Goal: Navigation & Orientation: Find specific page/section

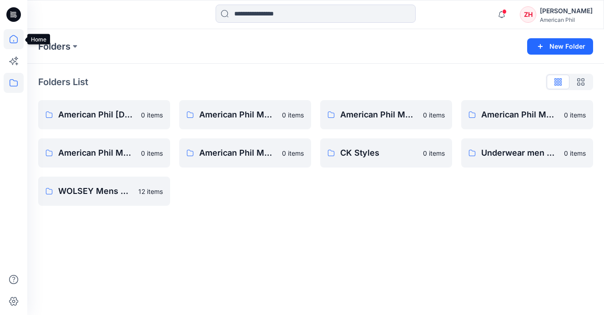
click at [17, 37] on icon at bounding box center [14, 39] width 20 height 20
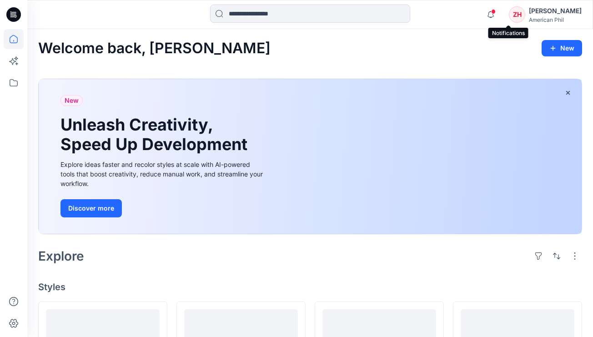
click at [496, 13] on span at bounding box center [493, 11] width 5 height 5
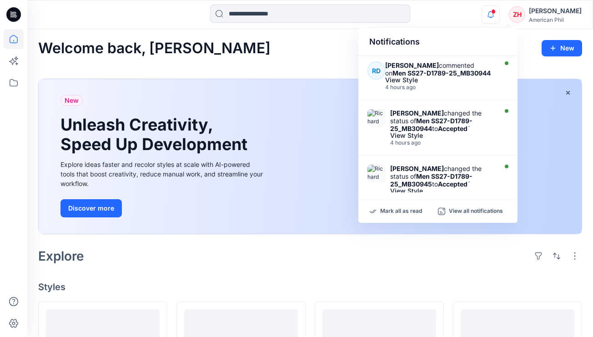
click at [484, 18] on div "Notifications [PERSON_NAME] commented on Men SS27-D1789-25_MB30944 View Style 4…" at bounding box center [309, 15] width 565 height 20
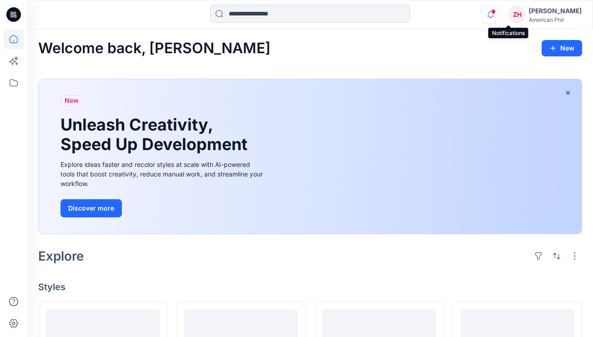
click at [494, 13] on icon "button" at bounding box center [491, 14] width 6 height 6
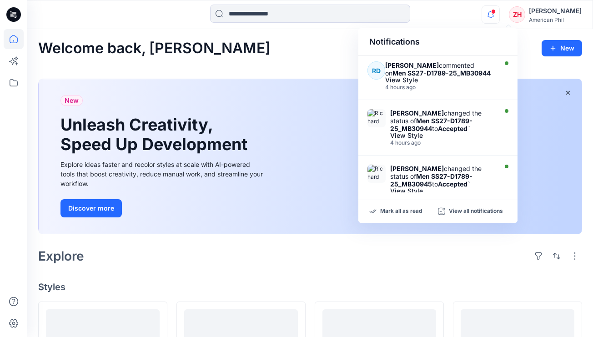
drag, startPoint x: 482, startPoint y: 18, endPoint x: 411, endPoint y: 32, distance: 72.4
click at [482, 18] on div "Notifications [PERSON_NAME] commented on Men SS27-D1789-25_MB30944 View Style 4…" at bounding box center [309, 15] width 565 height 20
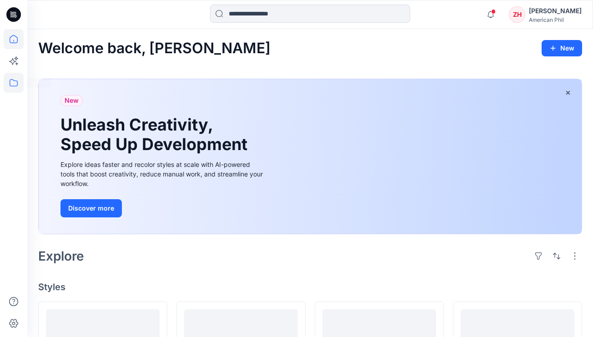
click at [16, 84] on icon at bounding box center [14, 83] width 20 height 20
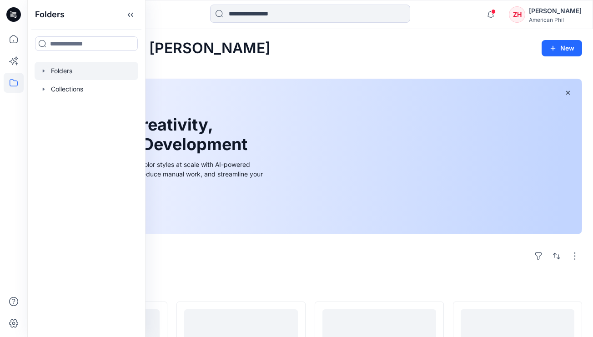
click at [56, 74] on div at bounding box center [87, 71] width 104 height 18
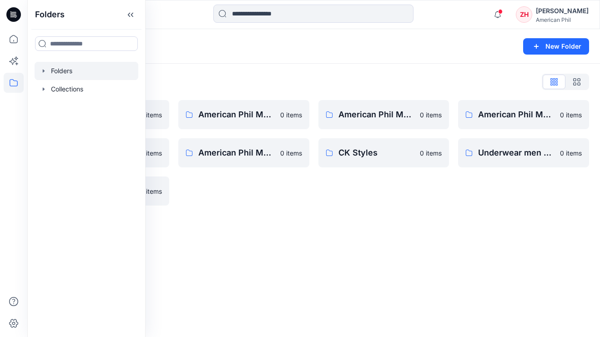
click at [211, 67] on div "Folders List American Phil [DEMOGRAPHIC_DATA] SS25 collection 0 items American …" at bounding box center [313, 140] width 573 height 153
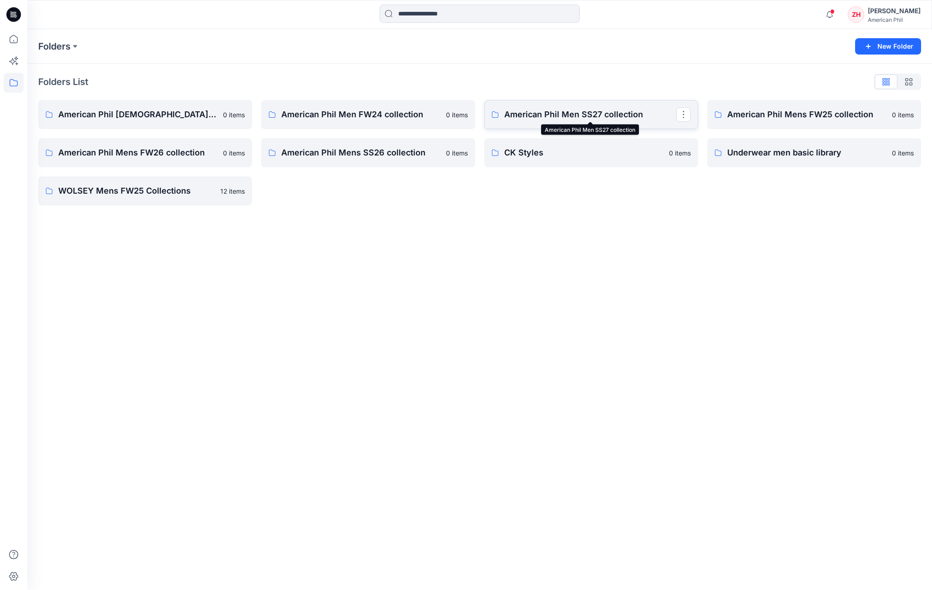
click at [604, 120] on p "American Phil Men SS27 collection" at bounding box center [590, 114] width 172 height 13
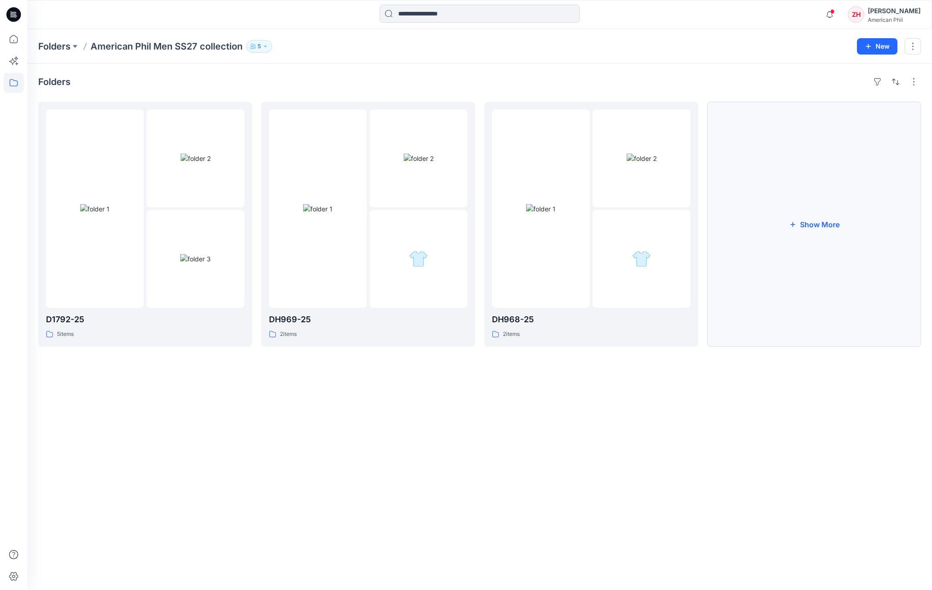
click at [604, 226] on button "Show More" at bounding box center [814, 224] width 214 height 245
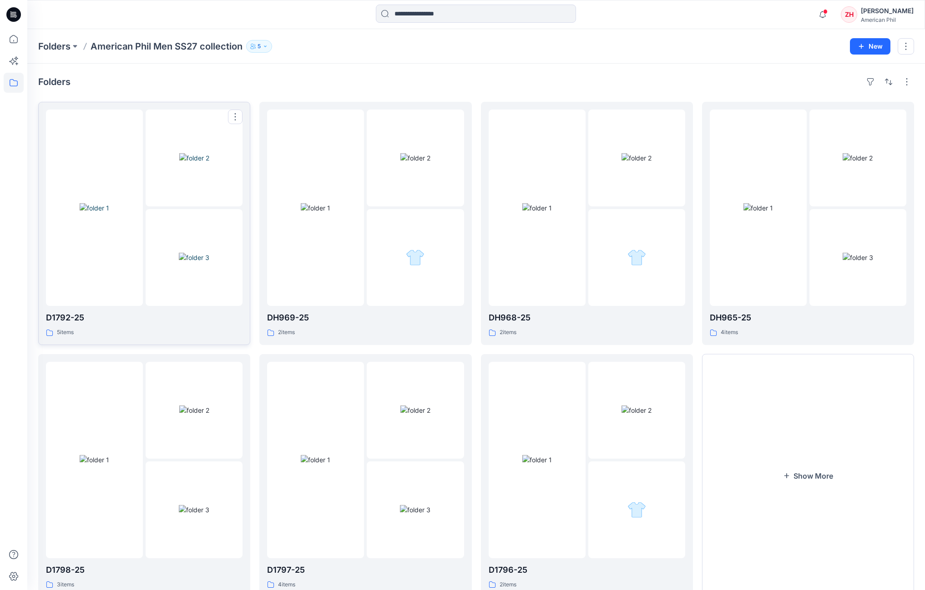
click at [109, 203] on img at bounding box center [95, 208] width 30 height 10
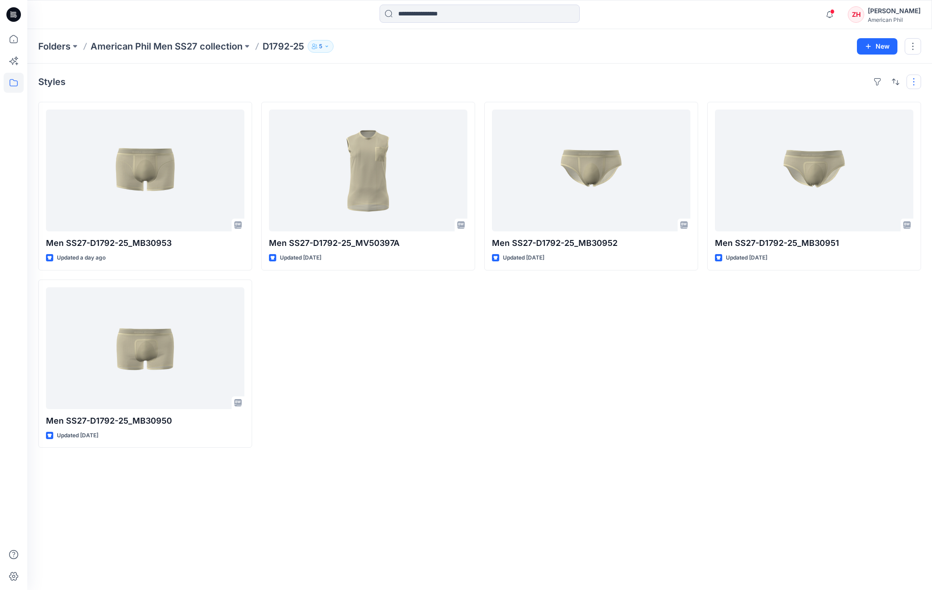
click at [604, 82] on button "button" at bounding box center [913, 82] width 15 height 15
click at [604, 146] on button "Tags" at bounding box center [791, 149] width 87 height 18
click at [604, 130] on button "Card Info" at bounding box center [791, 131] width 87 height 18
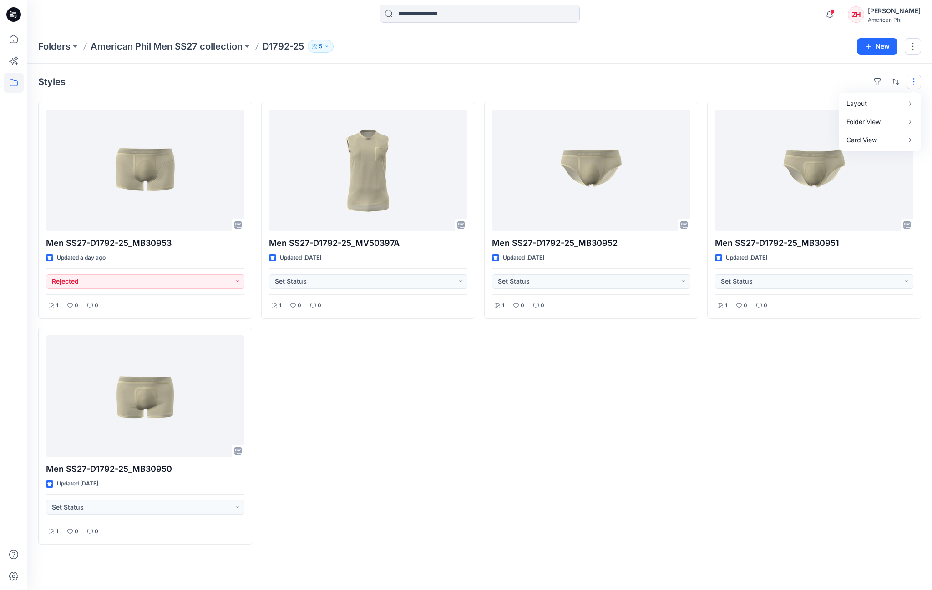
click at [604, 70] on div "Styles Layout Grid Large Grid Folder View Compact Card Card View Card Info Tags…" at bounding box center [479, 327] width 904 height 527
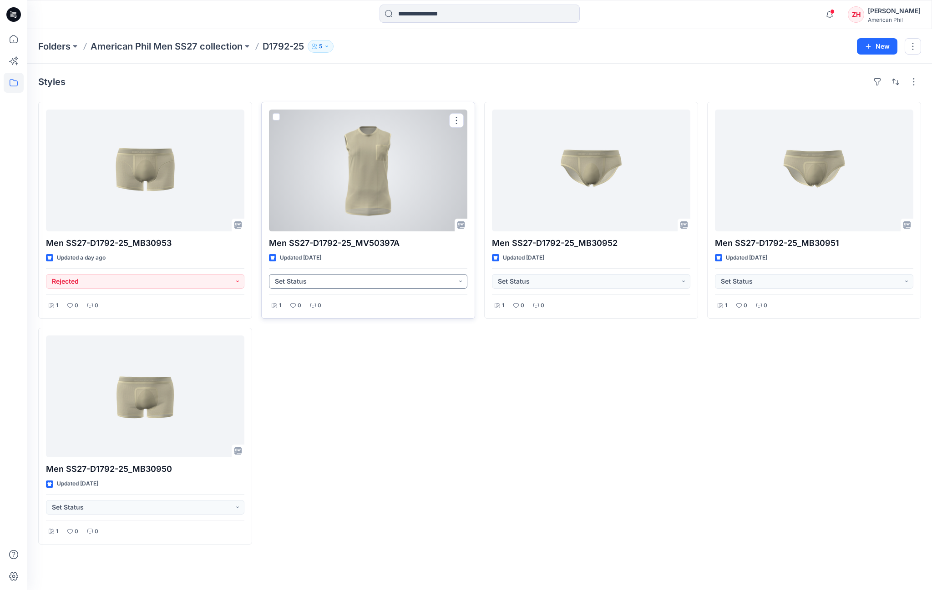
click at [461, 280] on button "Set Status" at bounding box center [368, 281] width 198 height 15
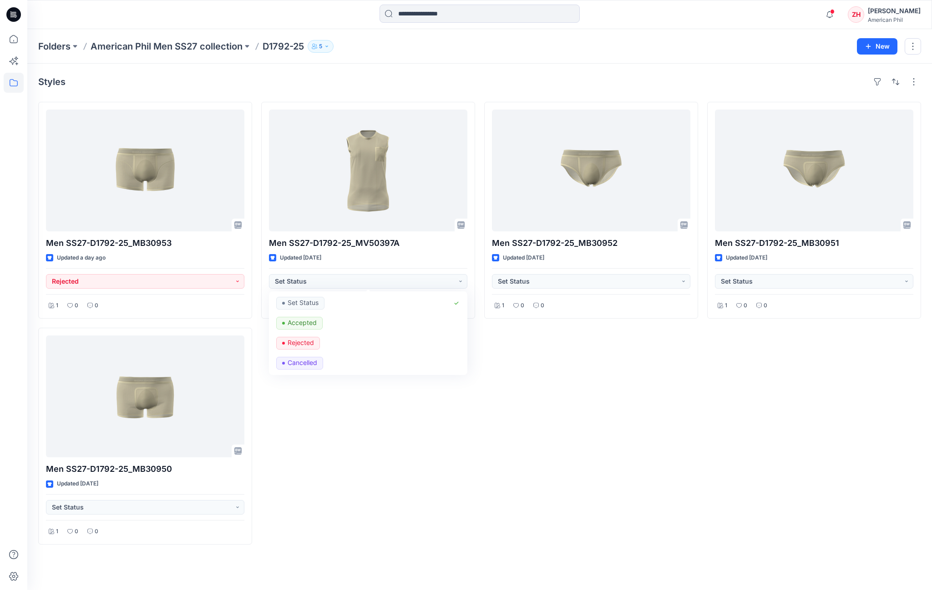
click at [579, 314] on div "Men SS27-D1792-25_MB30952 Updated [DATE] Set Status 1 0 0" at bounding box center [591, 323] width 214 height 443
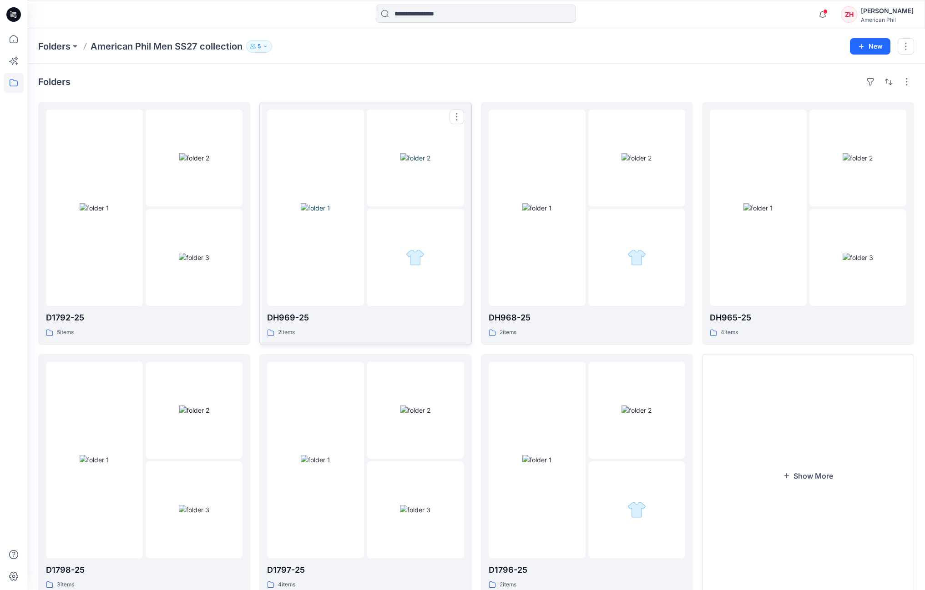
click at [400, 163] on img at bounding box center [415, 158] width 30 height 10
click at [604, 159] on img at bounding box center [636, 158] width 30 height 10
click at [604, 163] on img at bounding box center [636, 158] width 30 height 10
click at [604, 213] on img at bounding box center [758, 208] width 30 height 10
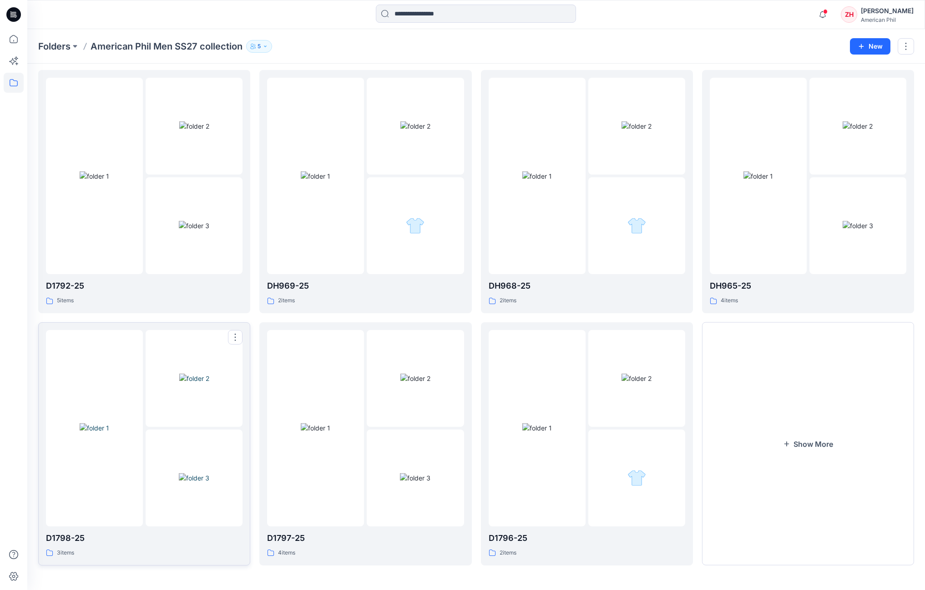
click at [125, 314] on div at bounding box center [94, 428] width 97 height 197
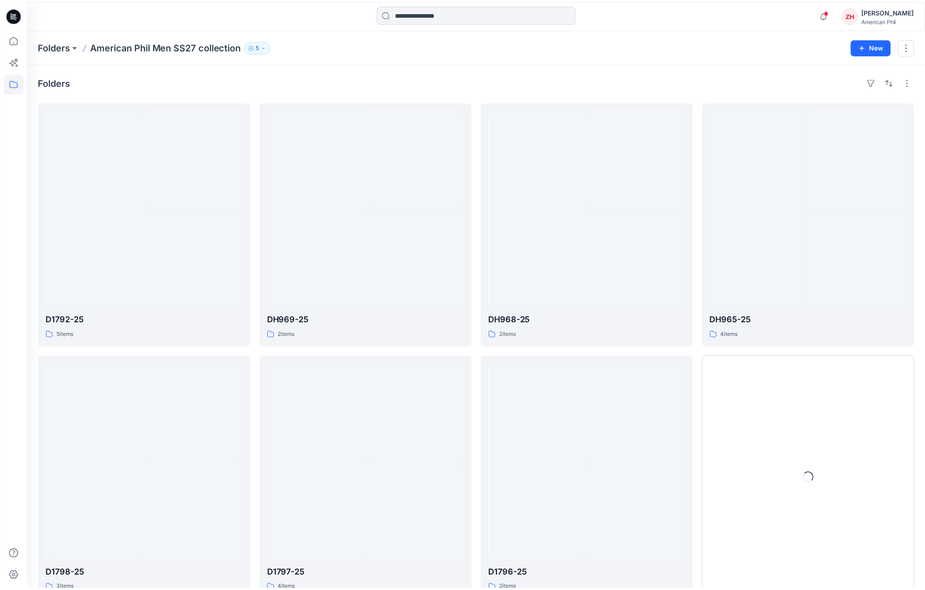
scroll to position [32, 0]
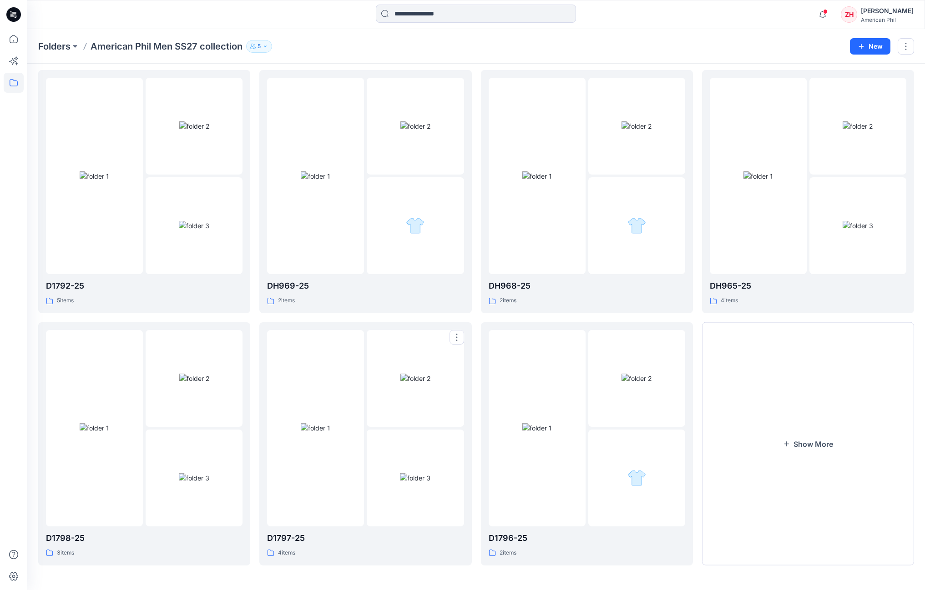
drag, startPoint x: 380, startPoint y: 410, endPoint x: 388, endPoint y: 406, distance: 8.8
click at [400, 314] on img at bounding box center [415, 379] width 30 height 10
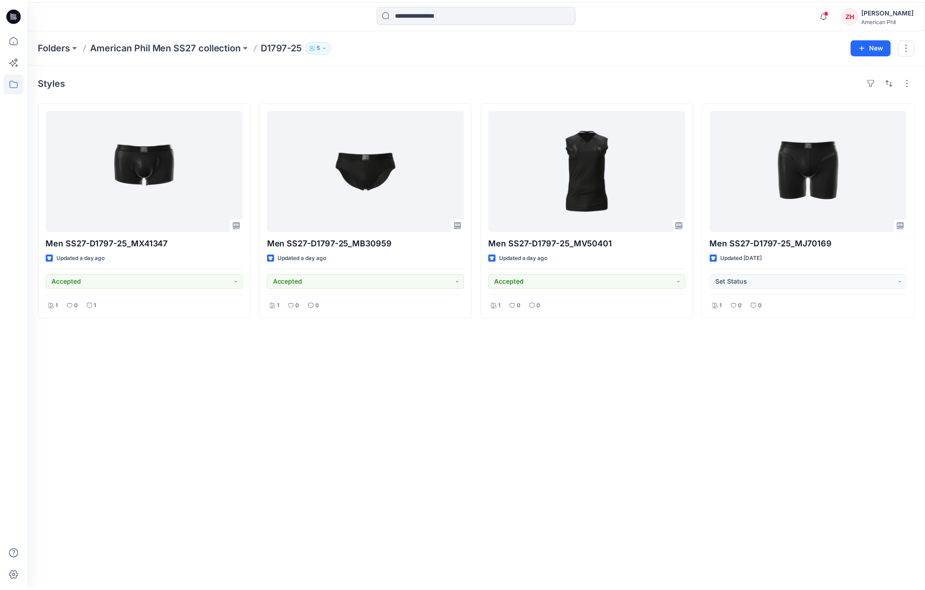
scroll to position [32, 0]
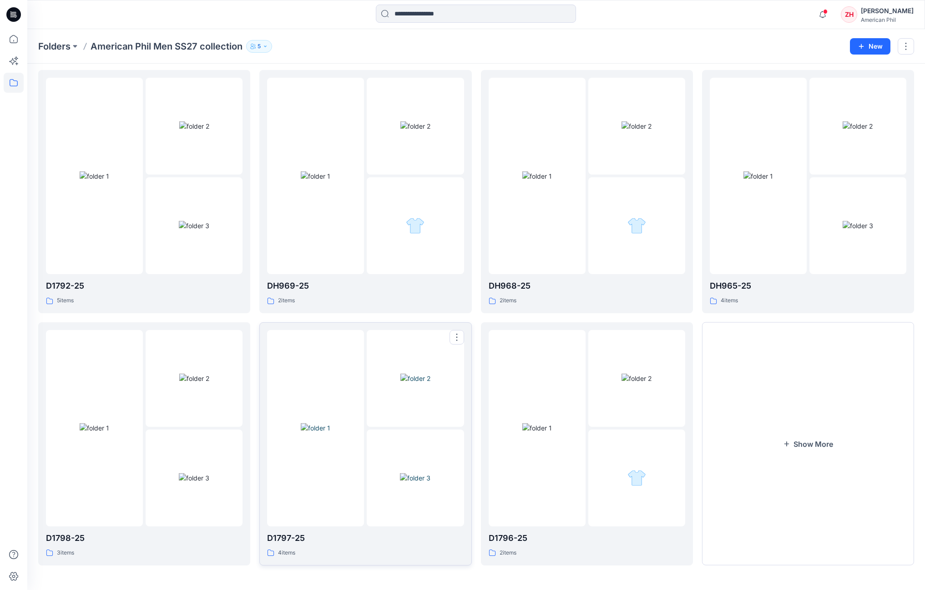
click at [400, 314] on img at bounding box center [415, 379] width 30 height 10
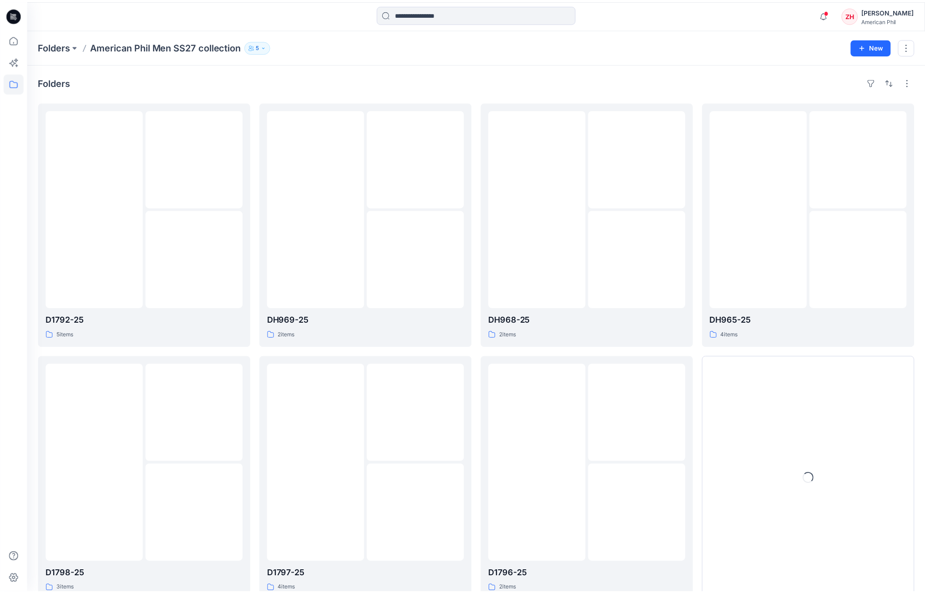
scroll to position [30, 0]
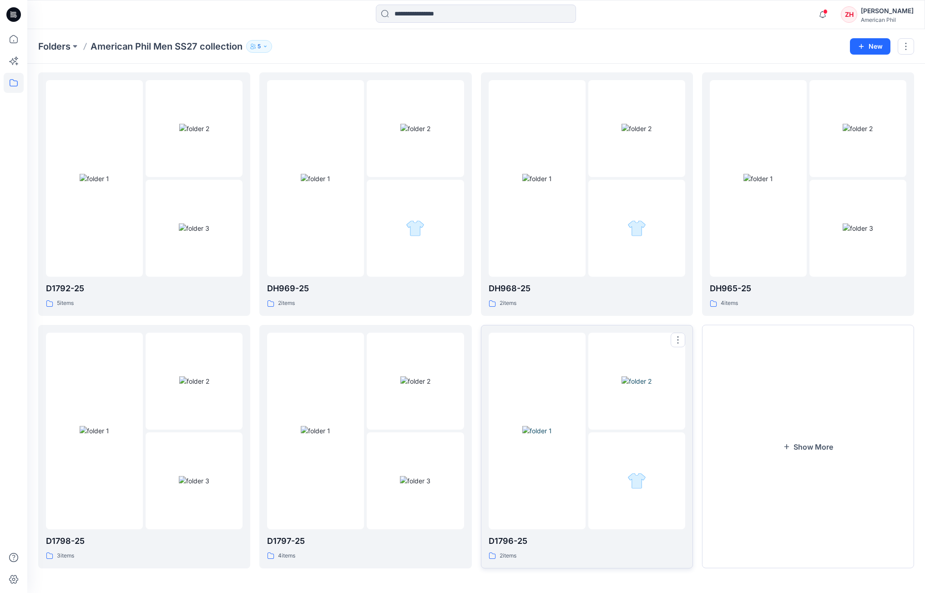
click at [565, 314] on div at bounding box center [537, 431] width 97 height 197
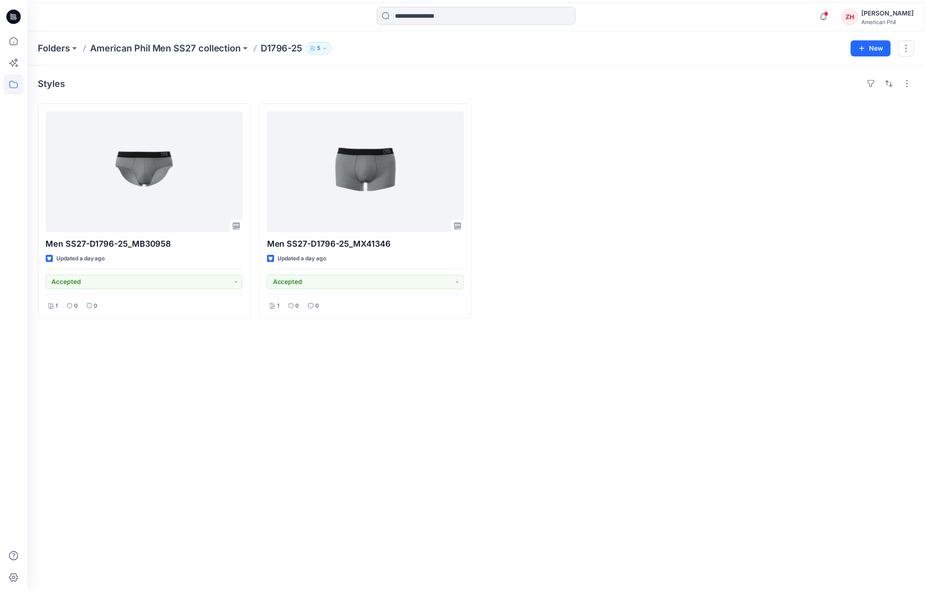
scroll to position [30, 0]
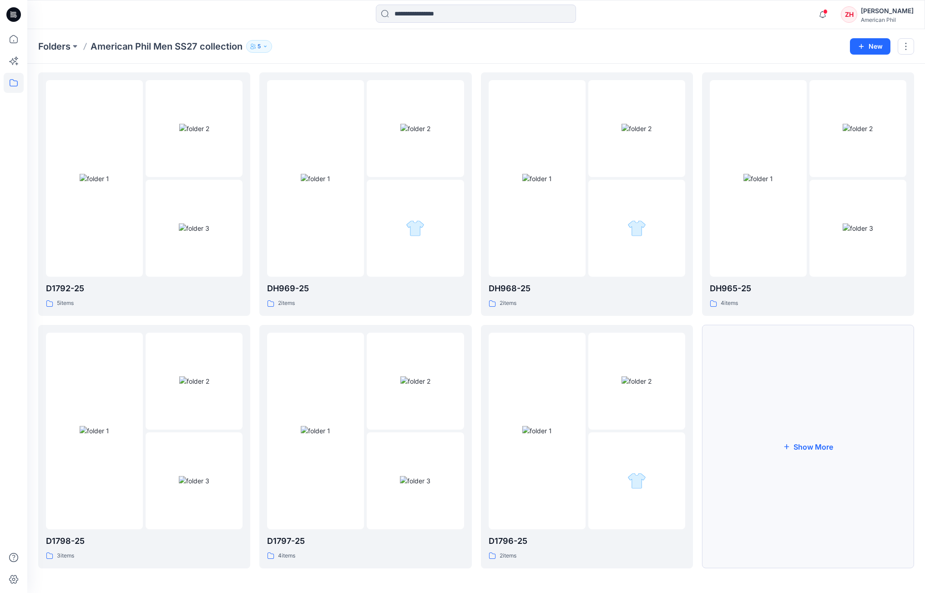
click at [604, 314] on button "Show More" at bounding box center [808, 446] width 212 height 243
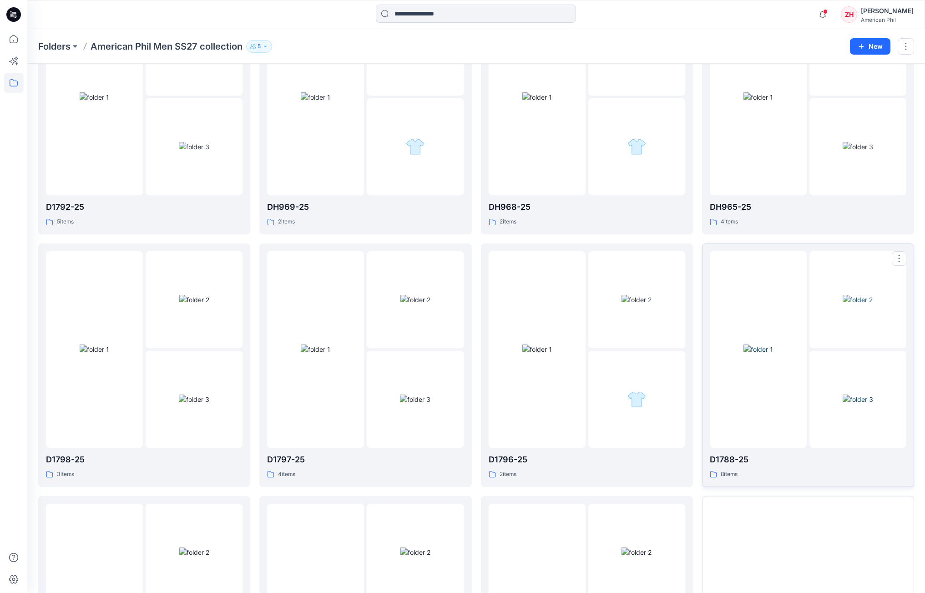
click at [604, 314] on img at bounding box center [758, 349] width 30 height 10
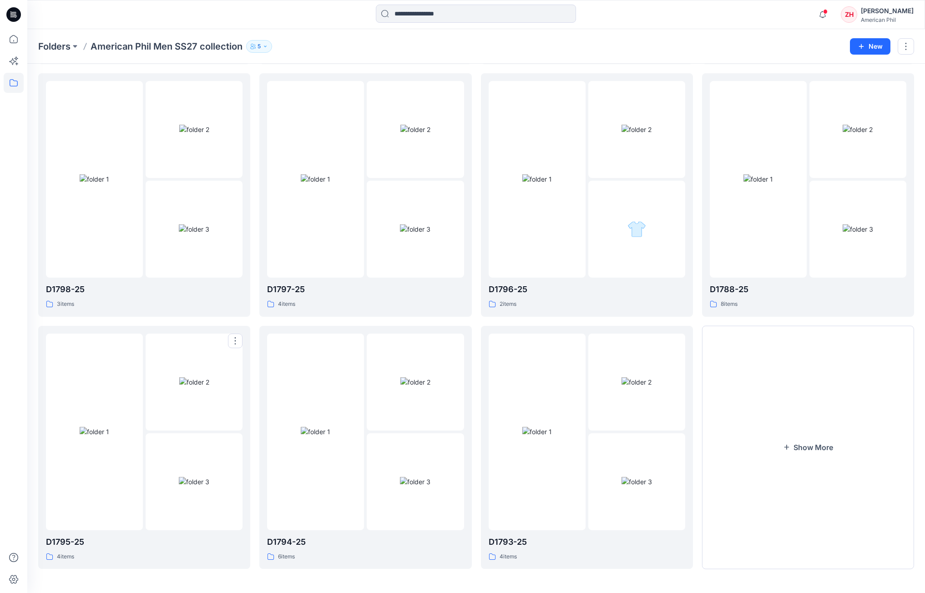
click at [109, 314] on img at bounding box center [95, 432] width 30 height 10
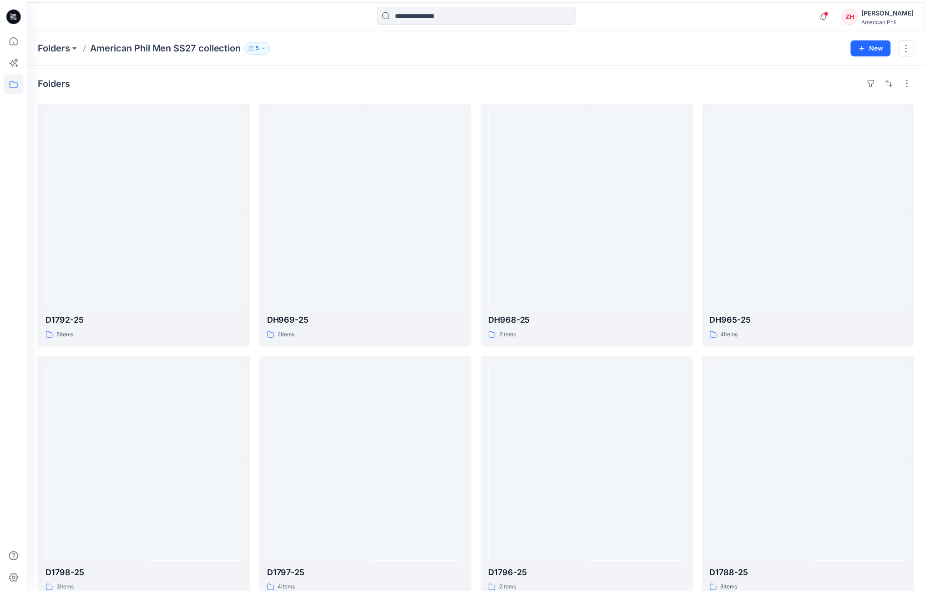
scroll to position [281, 0]
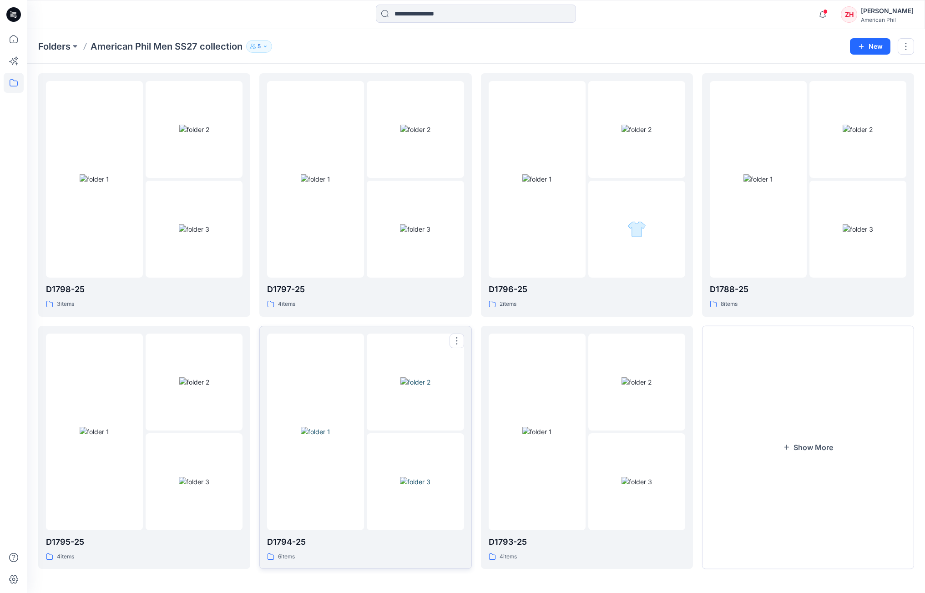
click at [348, 314] on div at bounding box center [315, 431] width 97 height 197
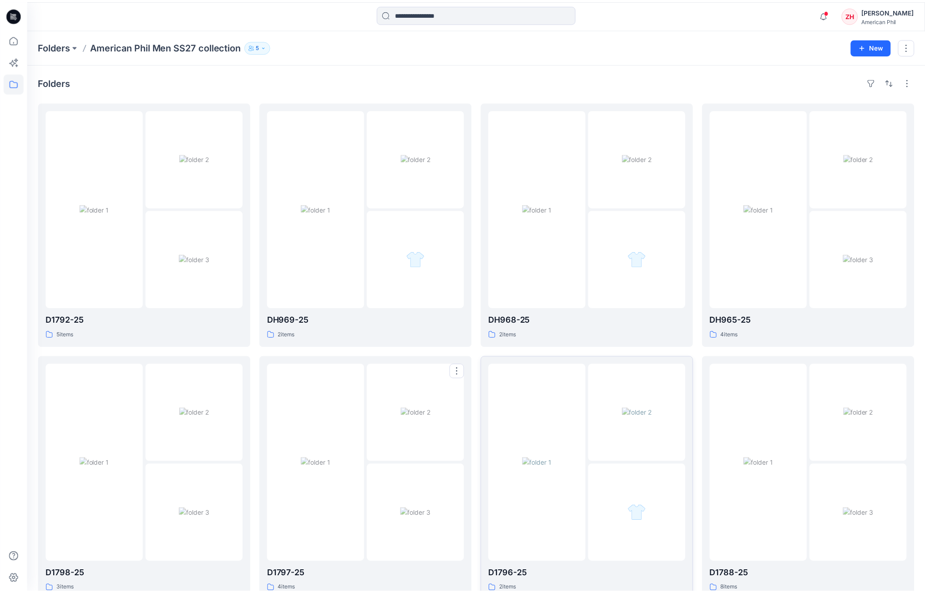
scroll to position [281, 0]
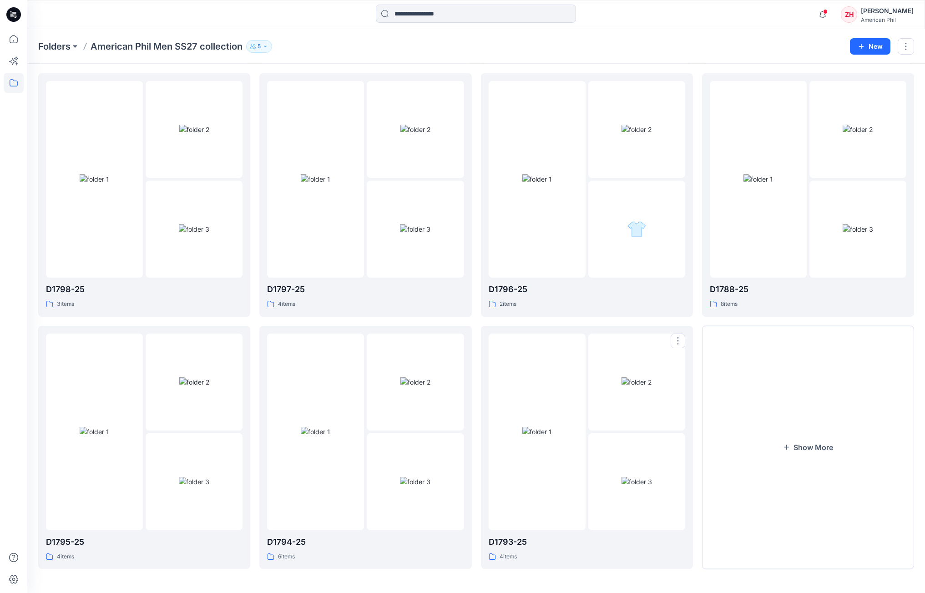
click at [552, 314] on img at bounding box center [537, 432] width 30 height 10
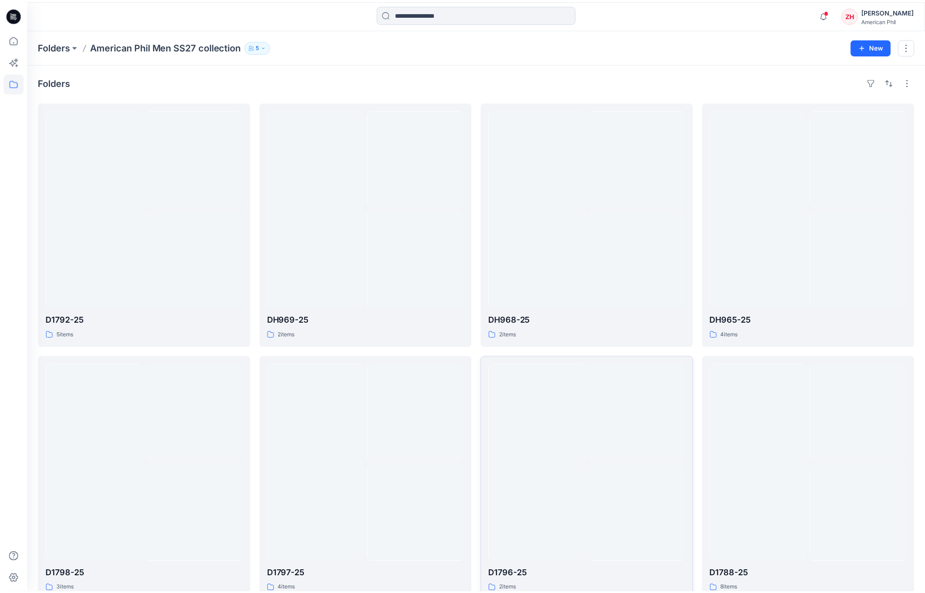
scroll to position [281, 0]
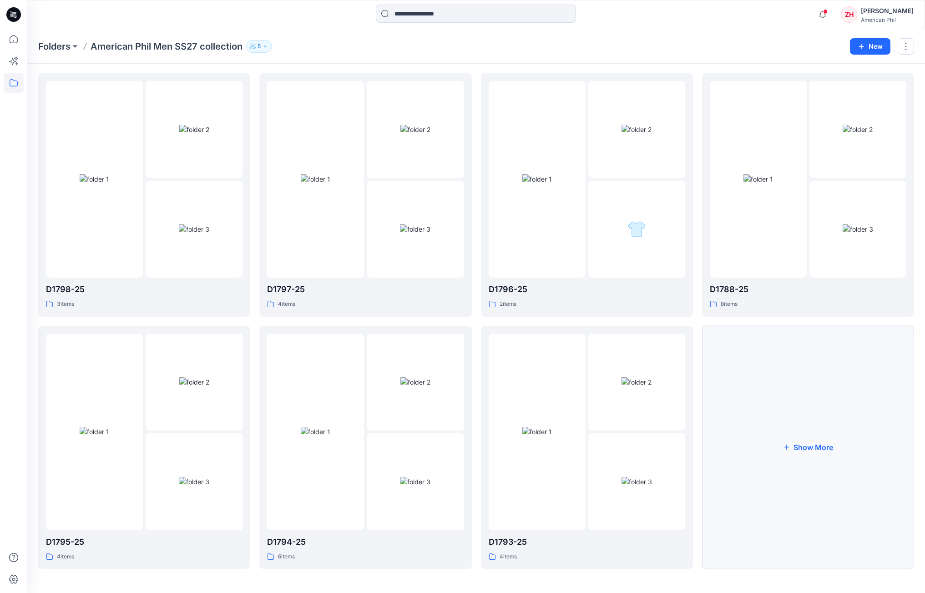
click at [604, 314] on button "Show More" at bounding box center [808, 447] width 212 height 243
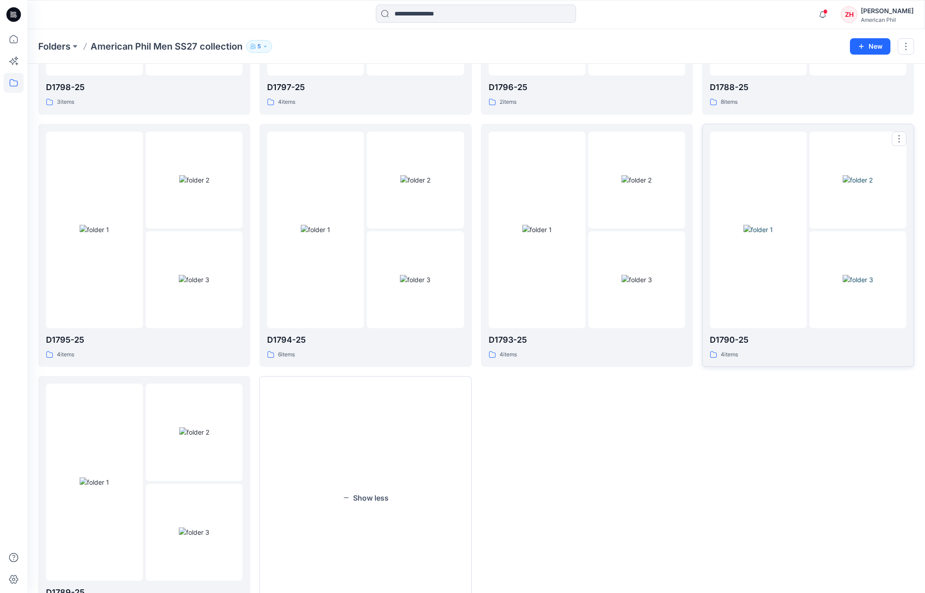
click at [604, 298] on div at bounding box center [758, 229] width 97 height 197
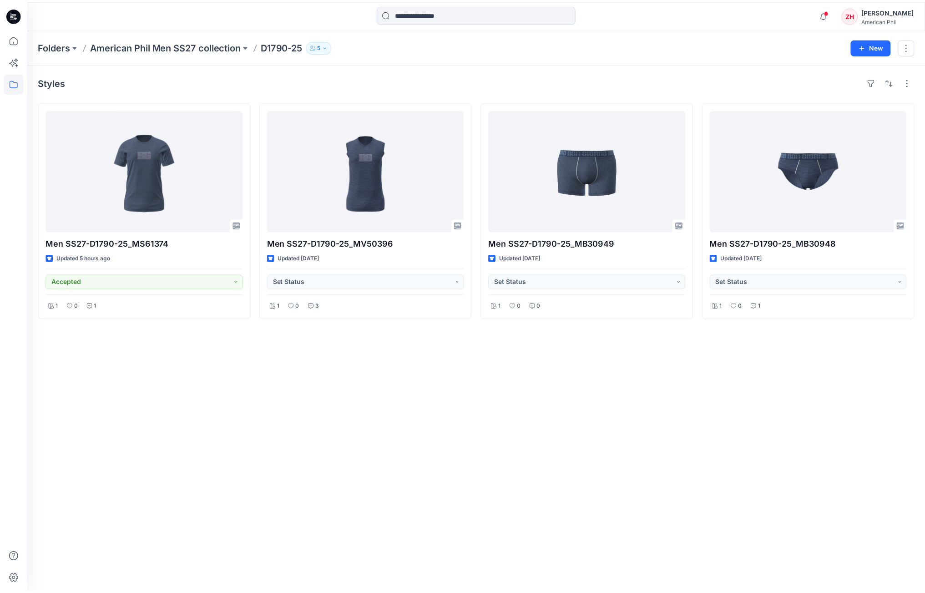
scroll to position [483, 0]
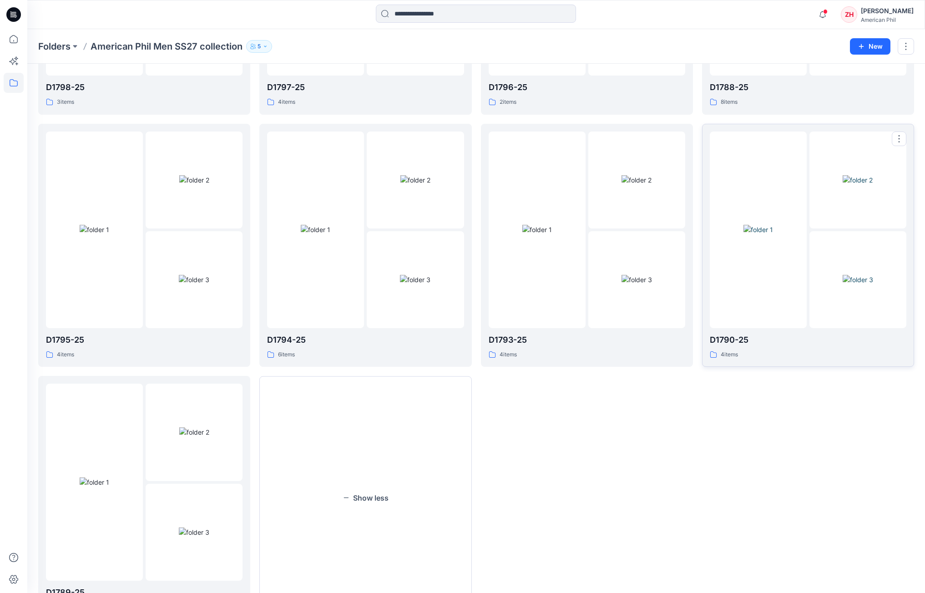
click at [604, 234] on img at bounding box center [758, 230] width 30 height 10
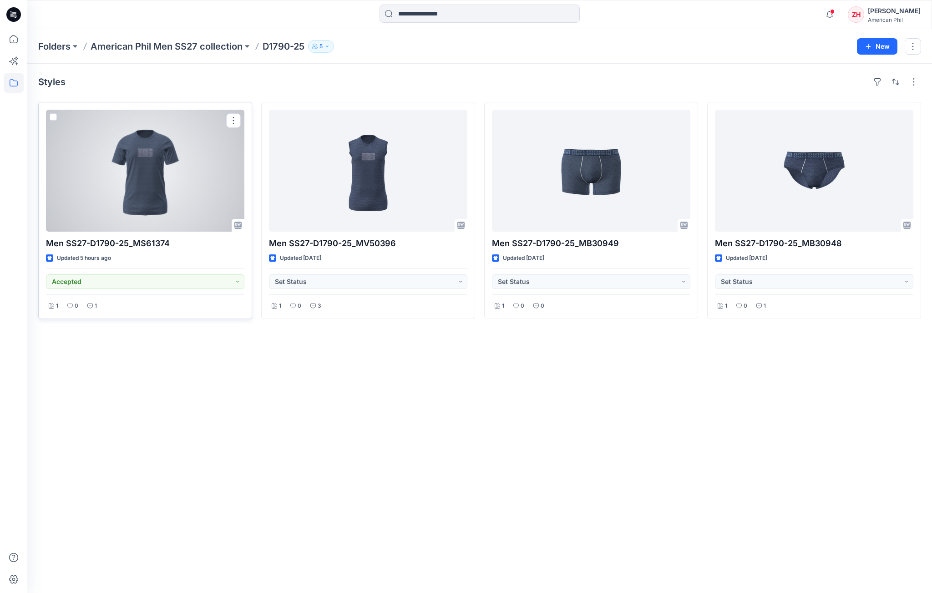
click at [180, 187] on div at bounding box center [145, 171] width 198 height 122
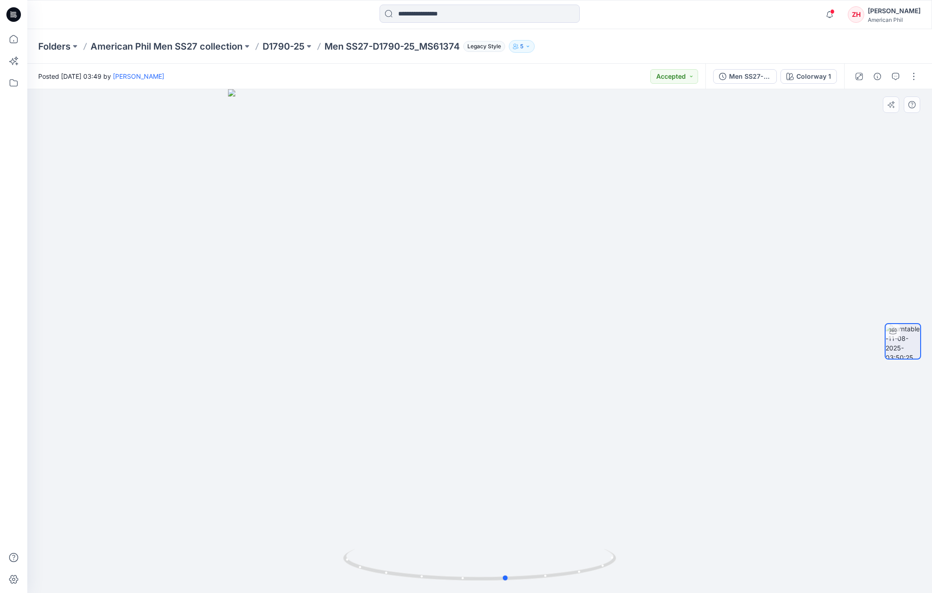
drag, startPoint x: 682, startPoint y: 244, endPoint x: 711, endPoint y: 252, distance: 29.2
click at [604, 252] on div at bounding box center [479, 341] width 904 height 504
click at [409, 236] on div at bounding box center [479, 341] width 904 height 504
drag, startPoint x: 480, startPoint y: 242, endPoint x: 485, endPoint y: 241, distance: 5.1
click at [480, 242] on div at bounding box center [479, 341] width 904 height 504
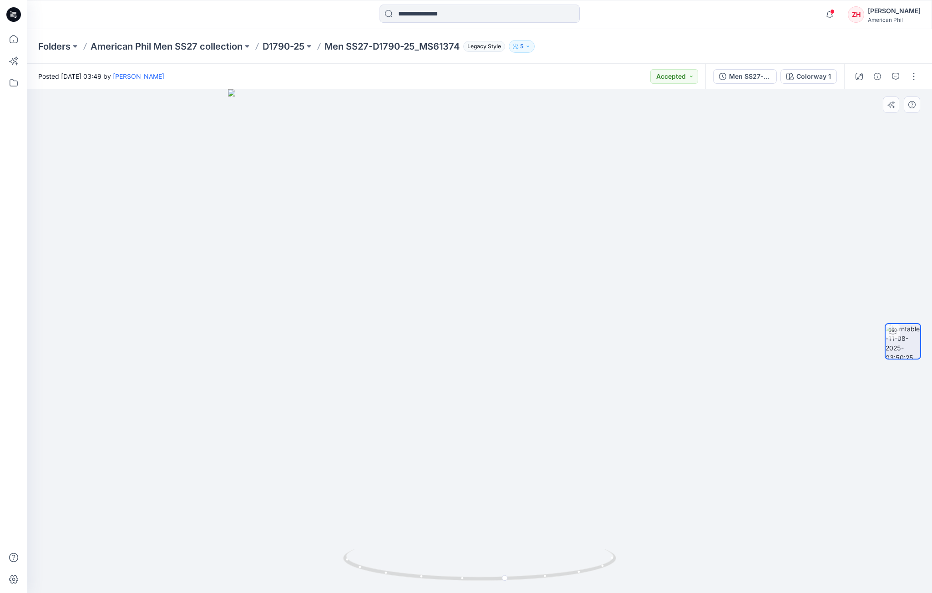
click at [465, 225] on div at bounding box center [479, 341] width 904 height 504
click at [604, 76] on icon "button" at bounding box center [895, 76] width 7 height 7
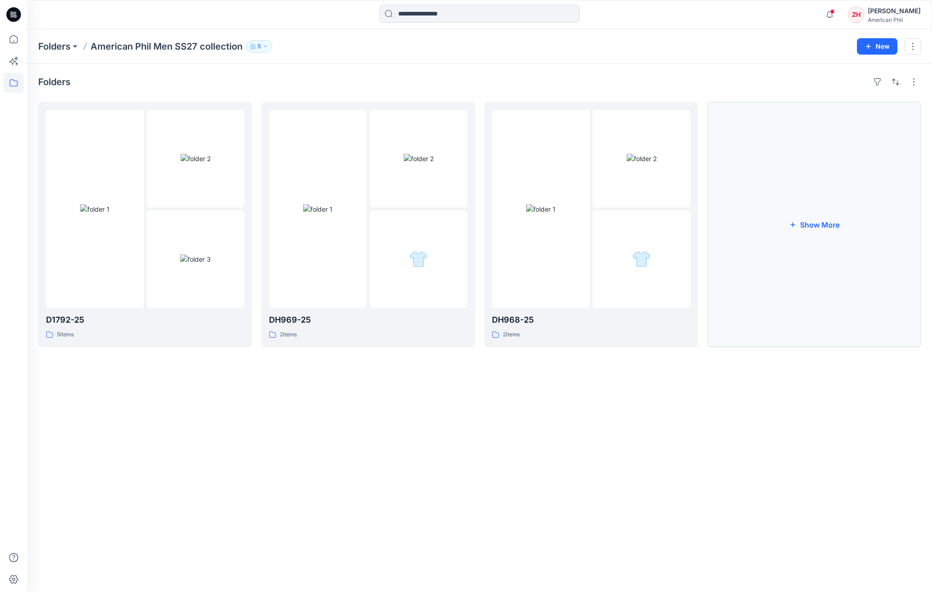
click at [604, 244] on button "Show More" at bounding box center [814, 224] width 214 height 245
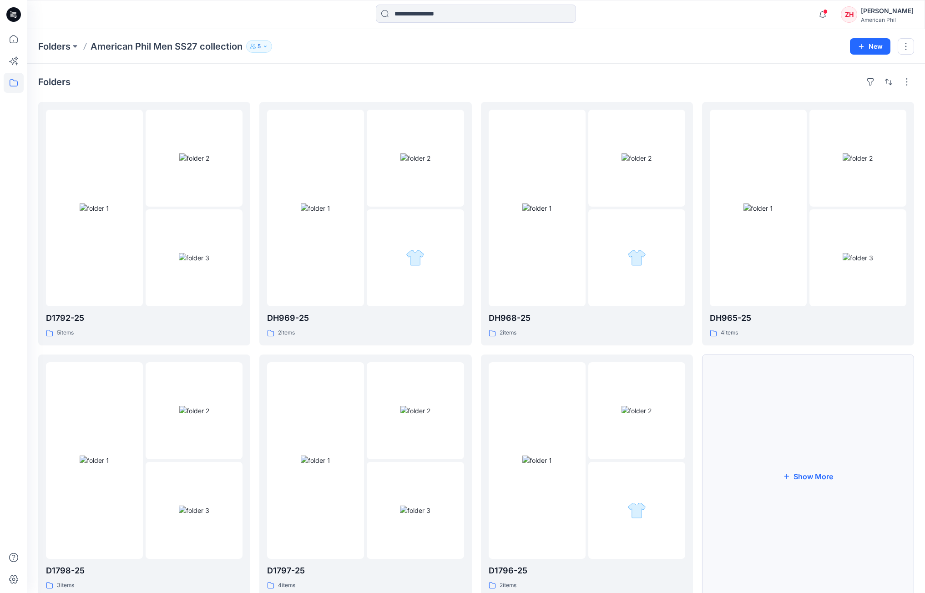
click at [604, 314] on button "Show More" at bounding box center [808, 475] width 212 height 243
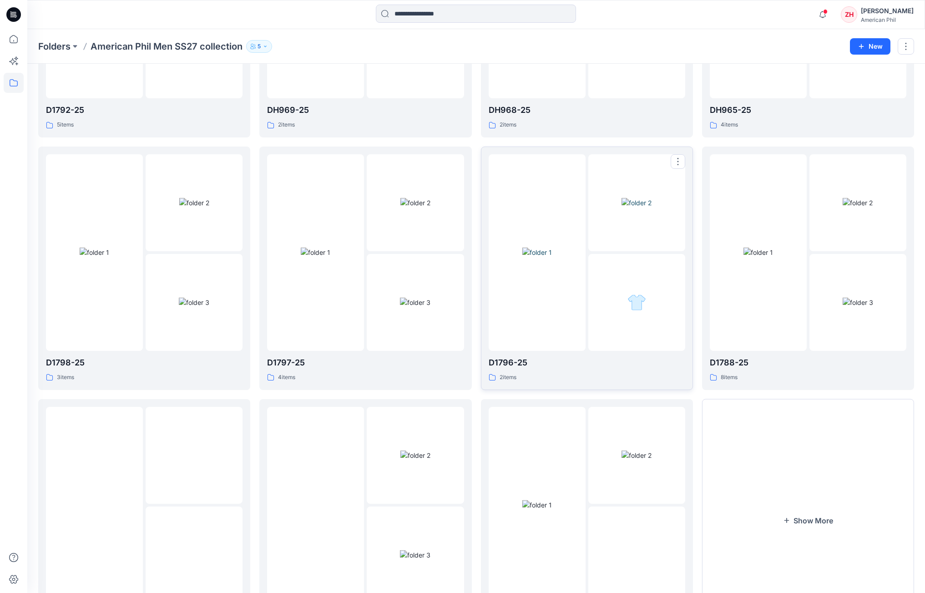
scroll to position [281, 0]
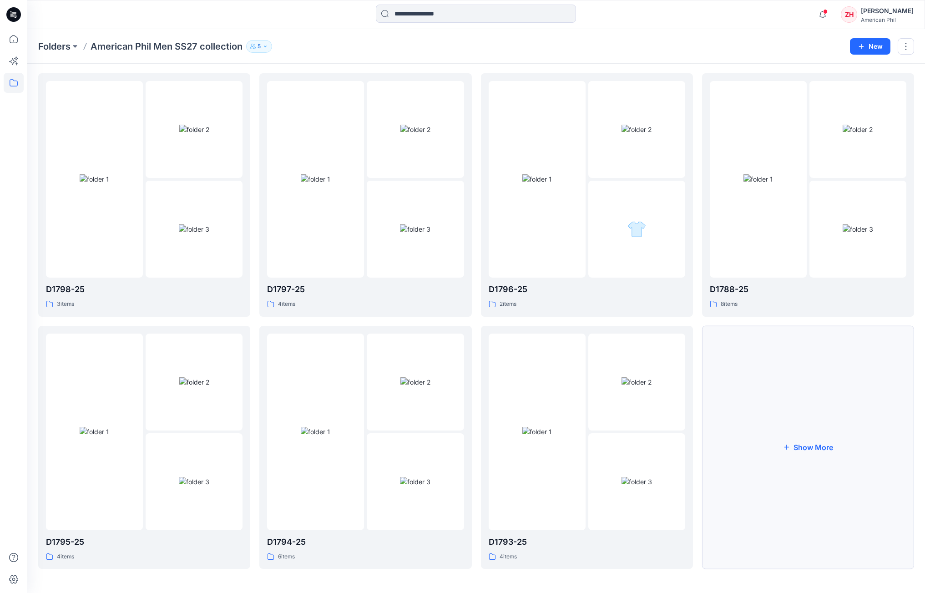
click at [604, 314] on button "Show More" at bounding box center [808, 447] width 212 height 243
drag, startPoint x: 696, startPoint y: 266, endPoint x: 696, endPoint y: 252, distance: 13.7
click at [604, 256] on div "D1792-25 5 items D1798-25 3 items D1795-25 4 items D1789-25 5 items DH969-25 2 …" at bounding box center [476, 321] width 876 height 1000
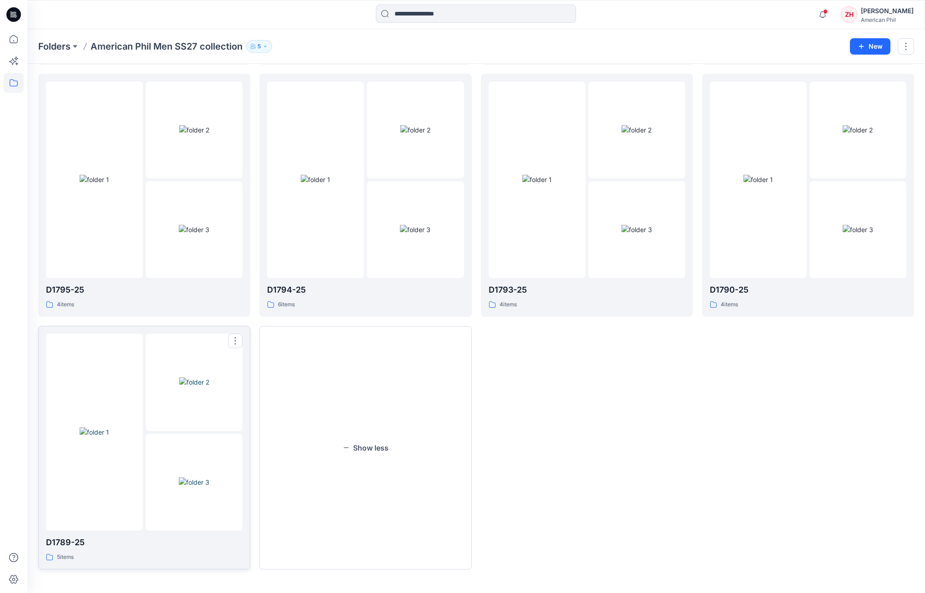
click at [80, 314] on img at bounding box center [95, 432] width 30 height 10
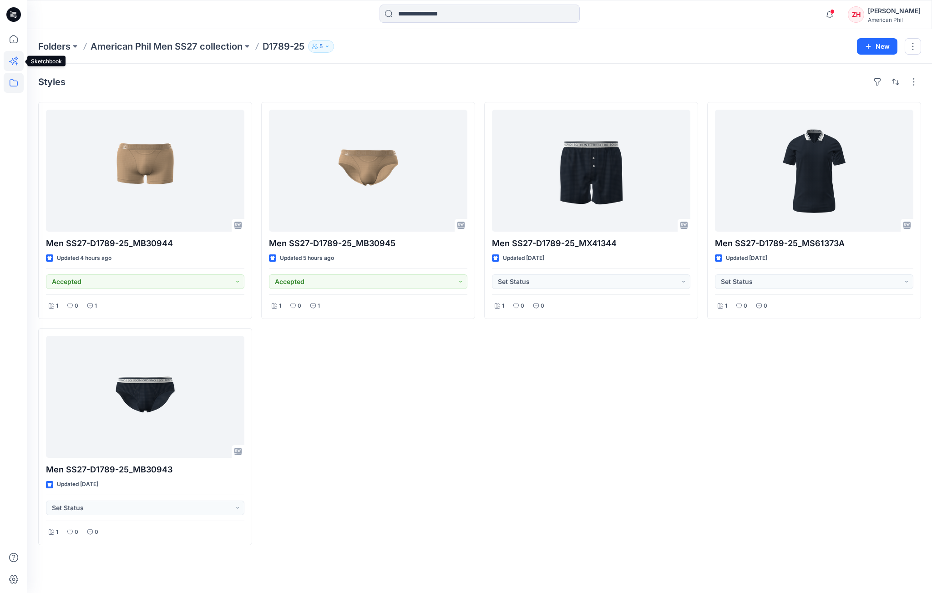
click at [20, 61] on icon at bounding box center [14, 61] width 20 height 20
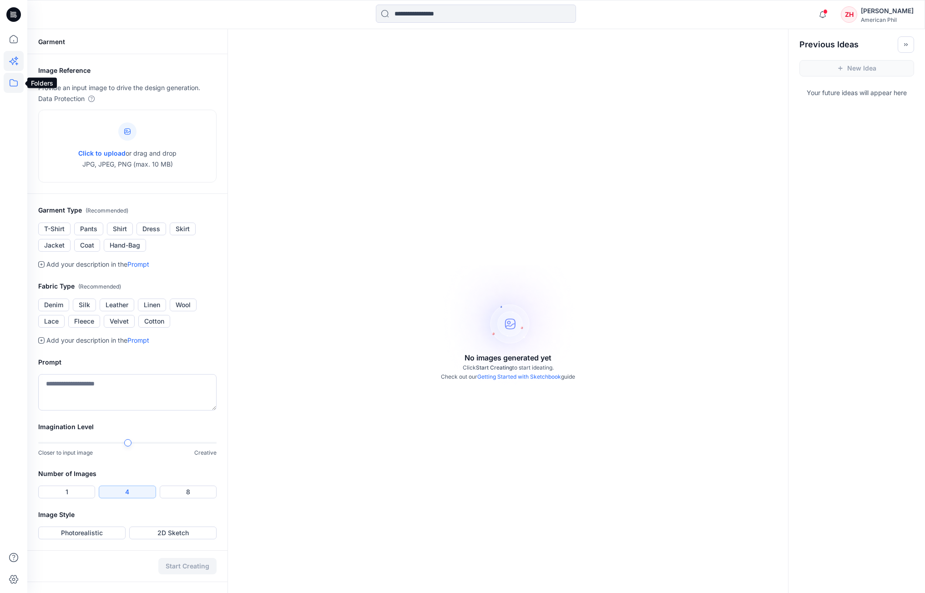
click at [15, 80] on icon at bounding box center [14, 83] width 20 height 20
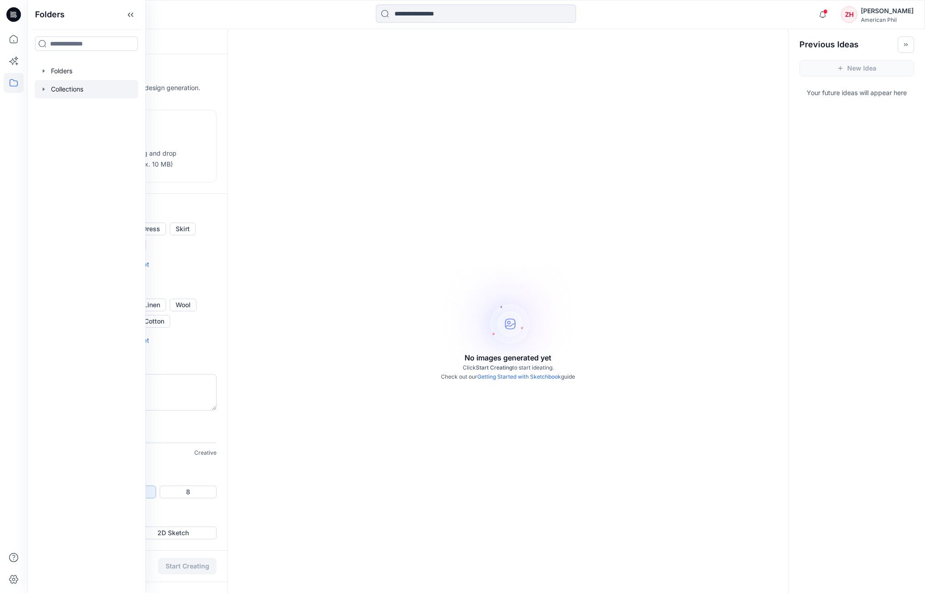
click at [70, 92] on div at bounding box center [87, 89] width 104 height 18
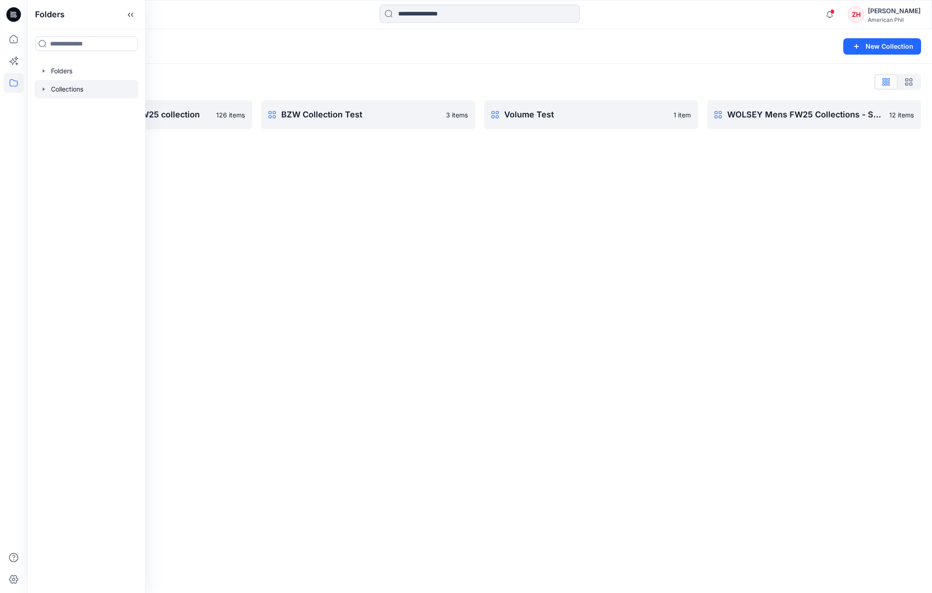
click at [371, 70] on div "Collections List American Phil Men FW25 collection 126 items BZW Collection Tes…" at bounding box center [479, 102] width 904 height 76
click at [177, 117] on p "American Phil Men FW25 collection" at bounding box center [144, 114] width 172 height 13
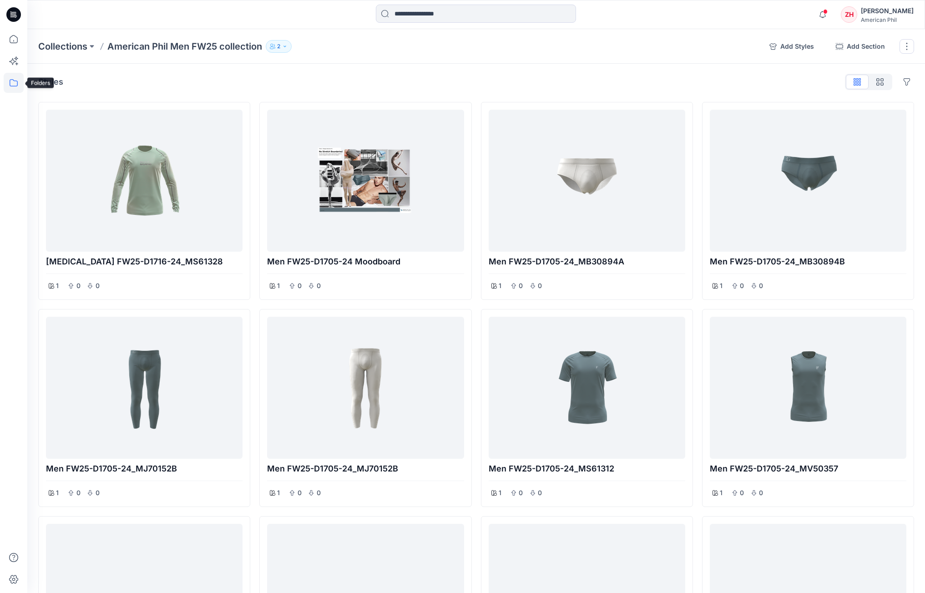
click at [9, 86] on icon at bounding box center [14, 83] width 20 height 20
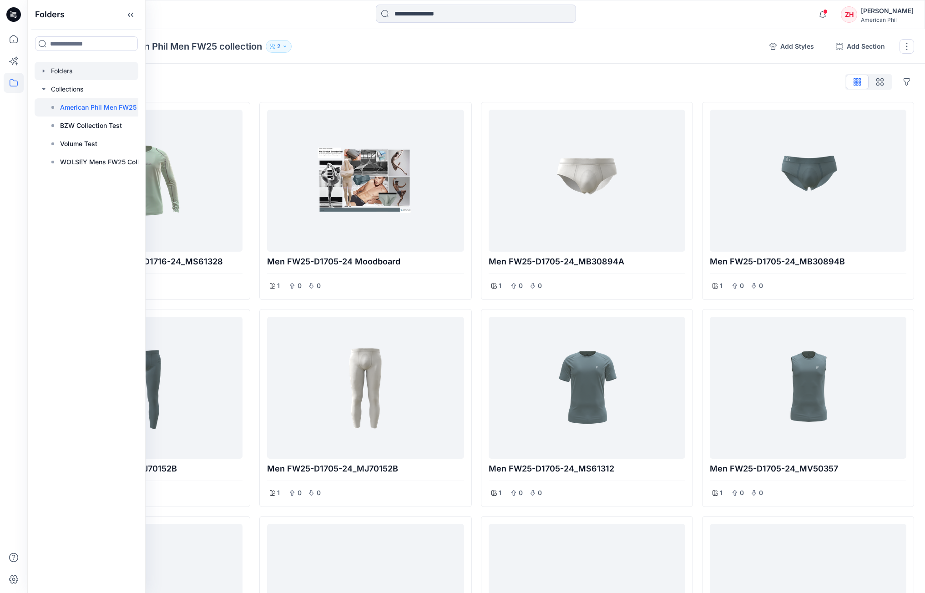
click at [56, 69] on div at bounding box center [87, 71] width 104 height 18
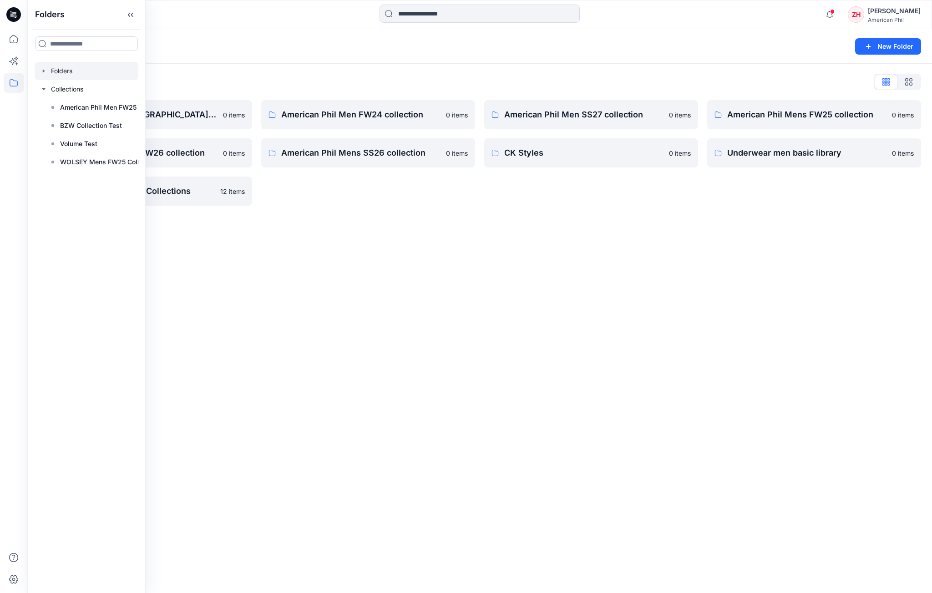
click at [42, 69] on icon "button" at bounding box center [43, 70] width 7 height 7
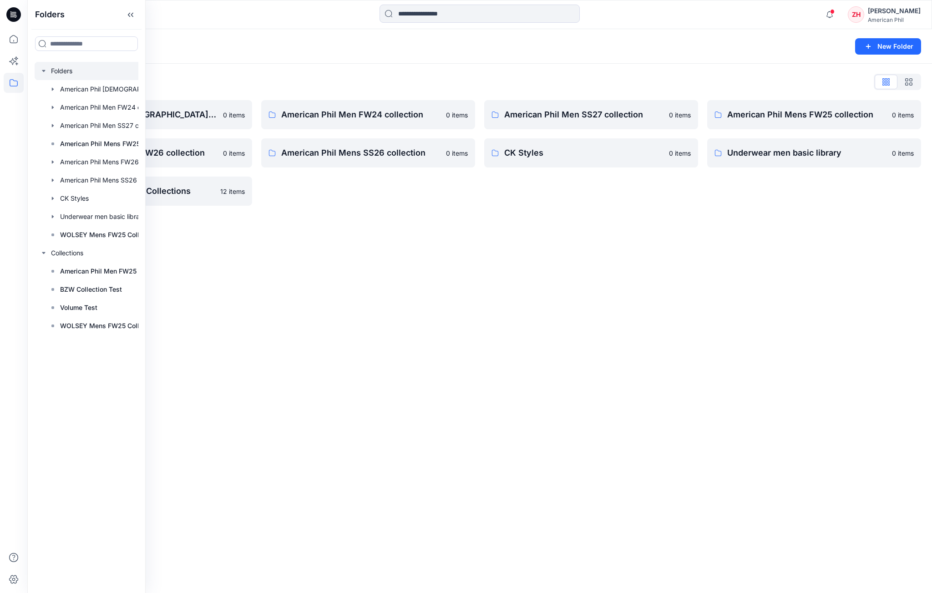
click at [302, 79] on div "Folders List" at bounding box center [479, 82] width 883 height 15
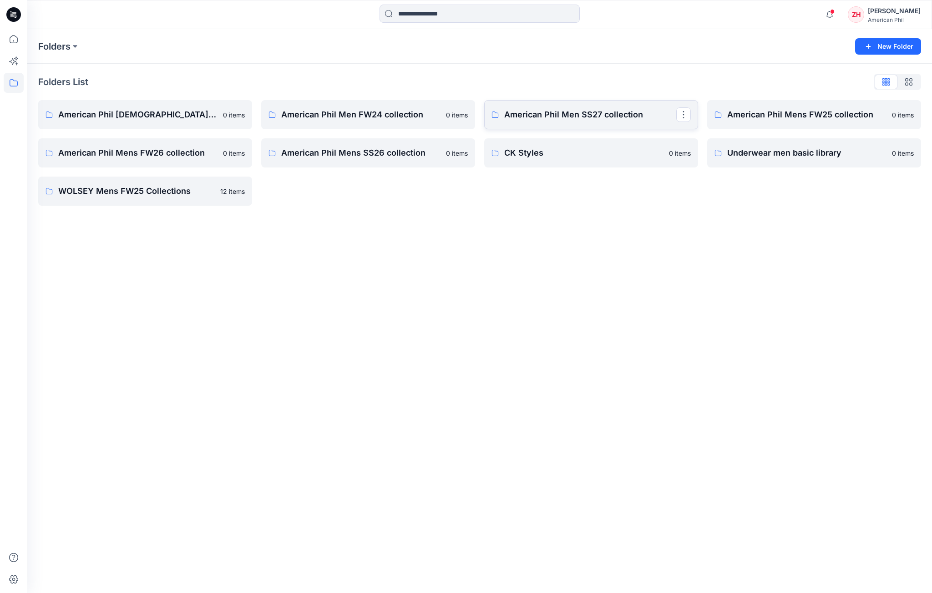
click at [602, 121] on link "American Phil Men SS27 collection" at bounding box center [591, 114] width 214 height 29
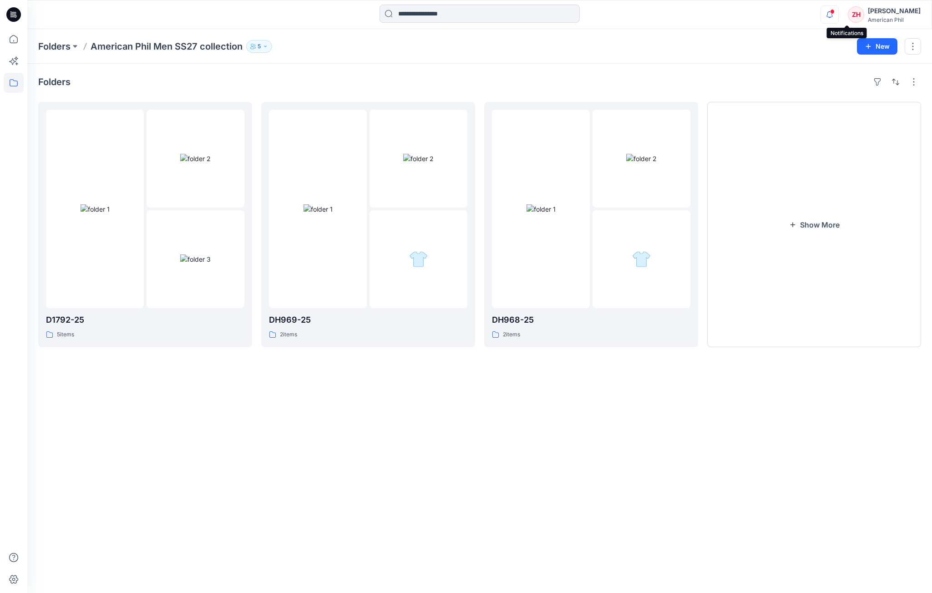
click at [604, 15] on icon "button" at bounding box center [829, 14] width 17 height 18
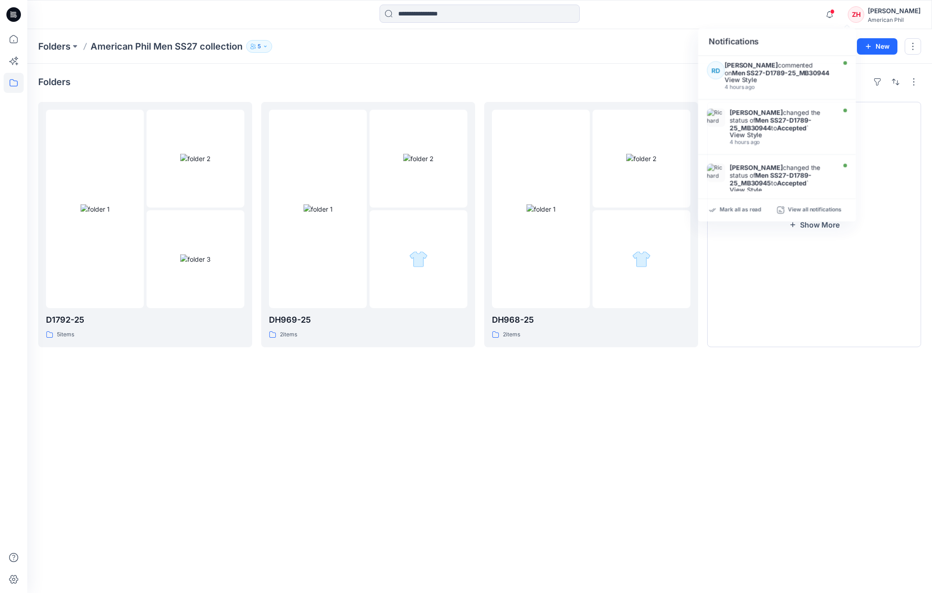
click at [604, 21] on div "Notifications [PERSON_NAME] commented on Men SS27-D1789-25_MB30944 View Style 4…" at bounding box center [479, 15] width 904 height 20
